Goal: Task Accomplishment & Management: Manage account settings

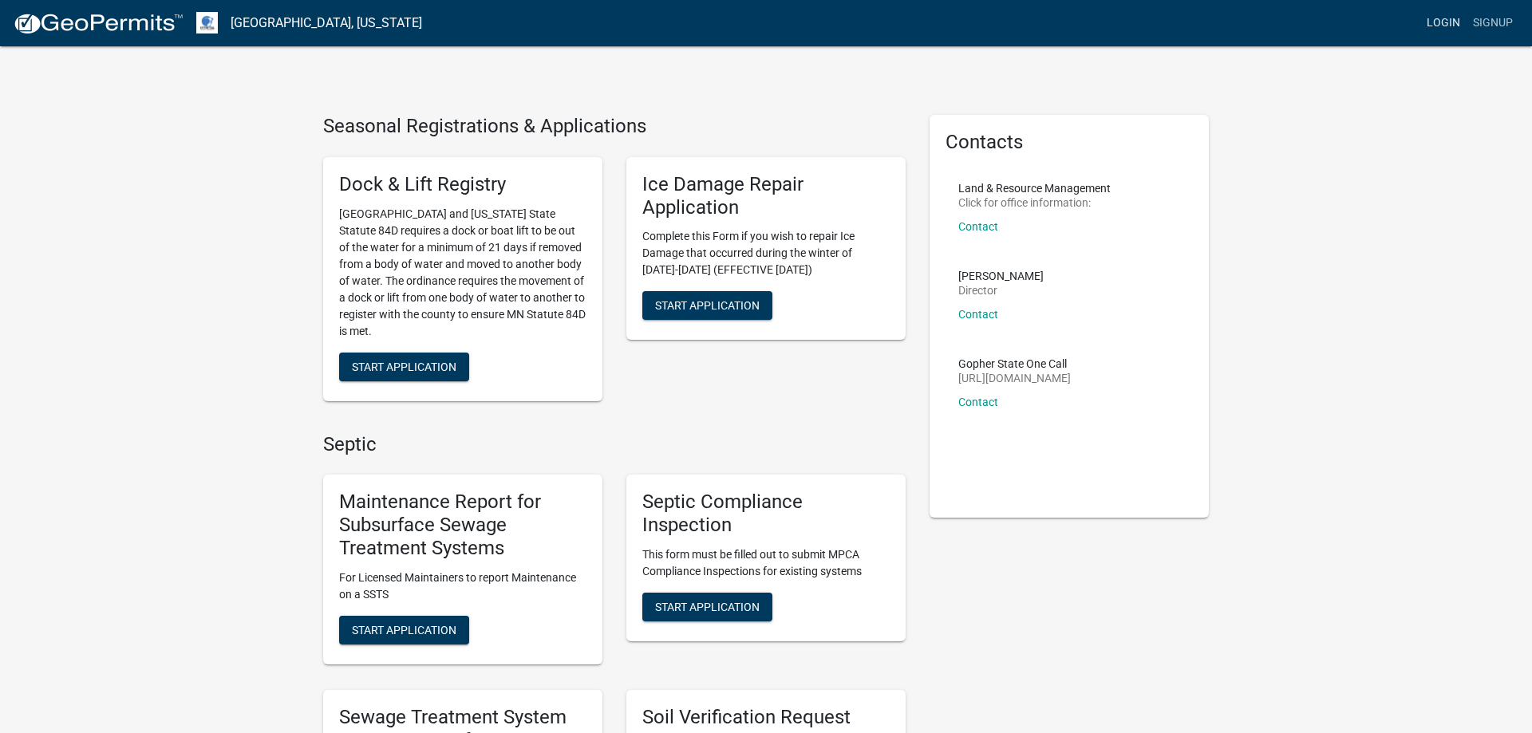
click at [1441, 19] on link "Login" at bounding box center [1444, 23] width 46 height 30
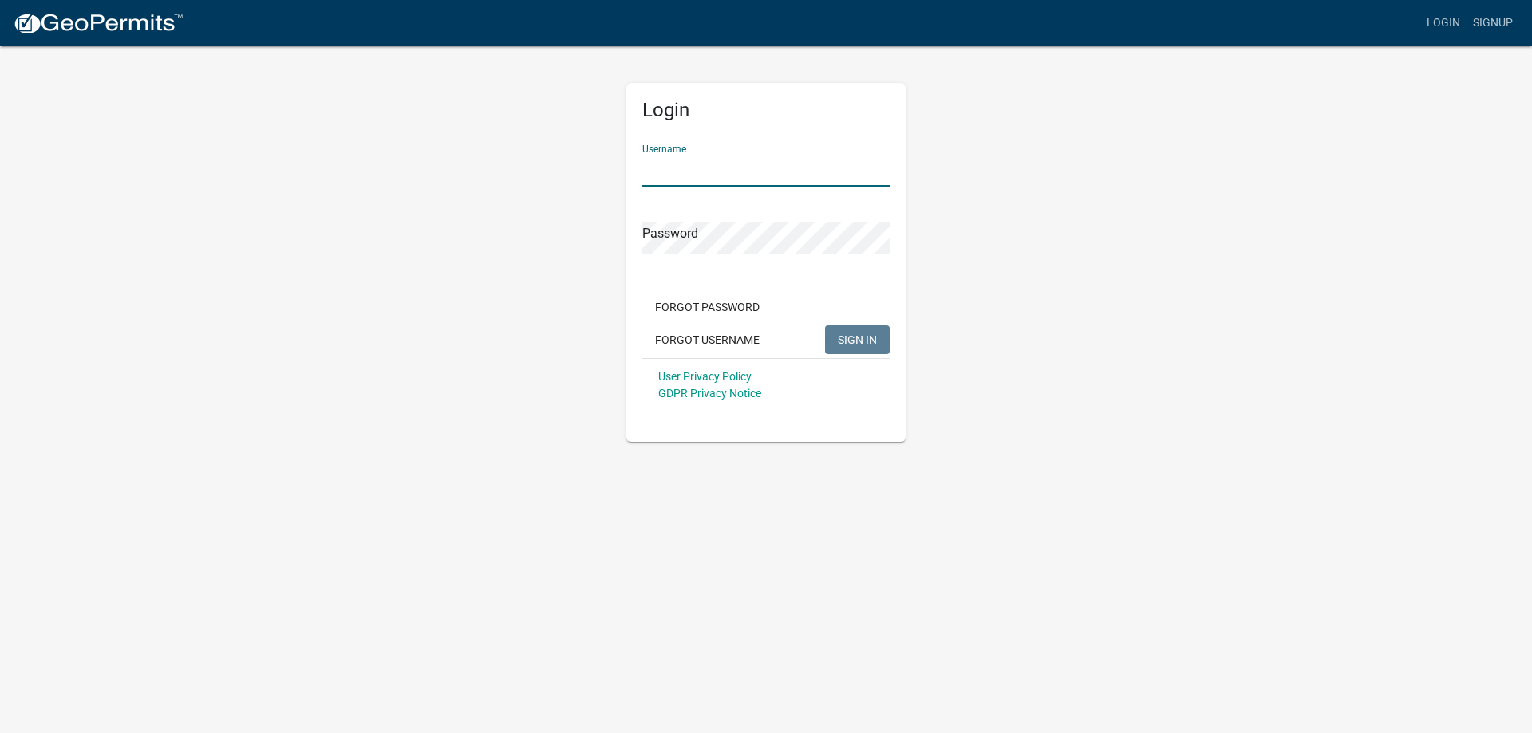
click at [714, 171] on input "Username" at bounding box center [765, 170] width 247 height 33
type input "MJevne"
click at [859, 337] on span "SIGN IN" at bounding box center [857, 339] width 39 height 13
